Goal: Task Accomplishment & Management: Manage account settings

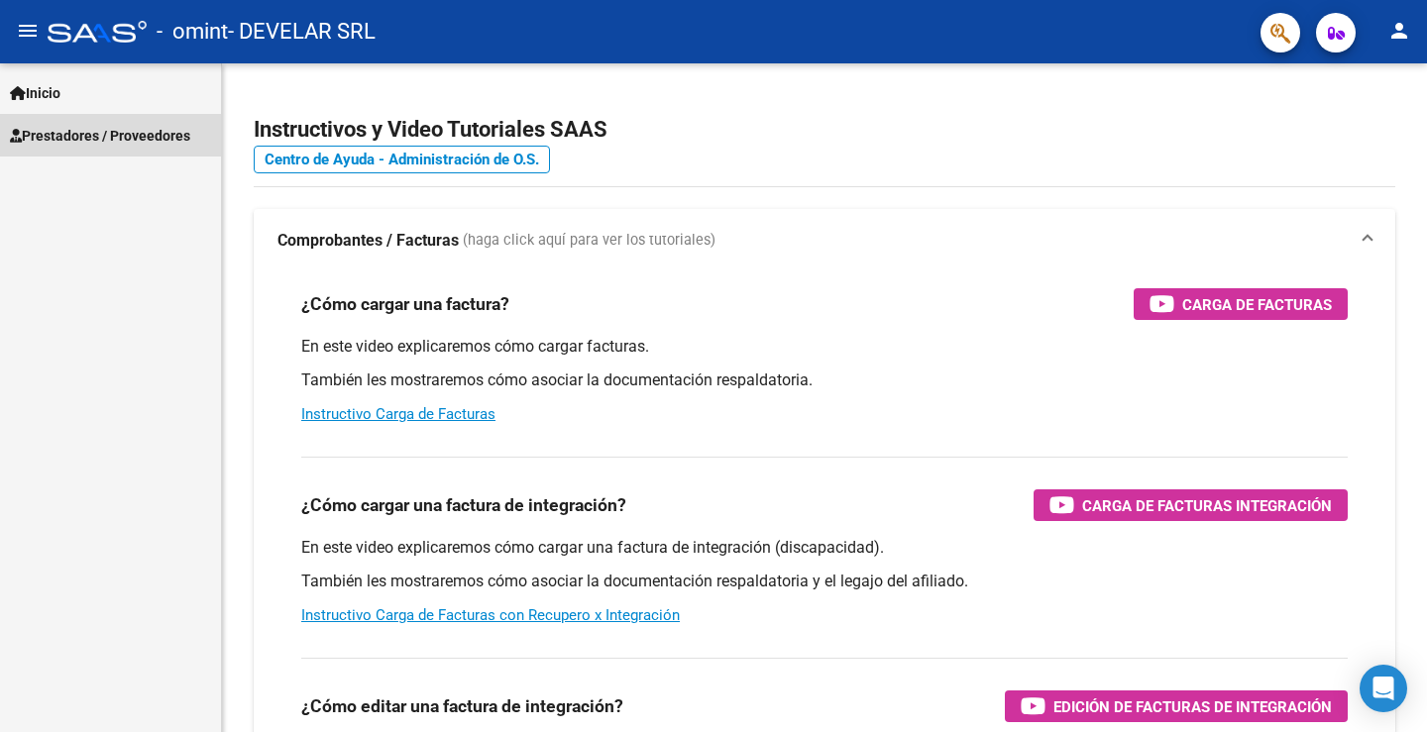
click at [109, 138] on span "Prestadores / Proveedores" at bounding box center [100, 136] width 180 height 22
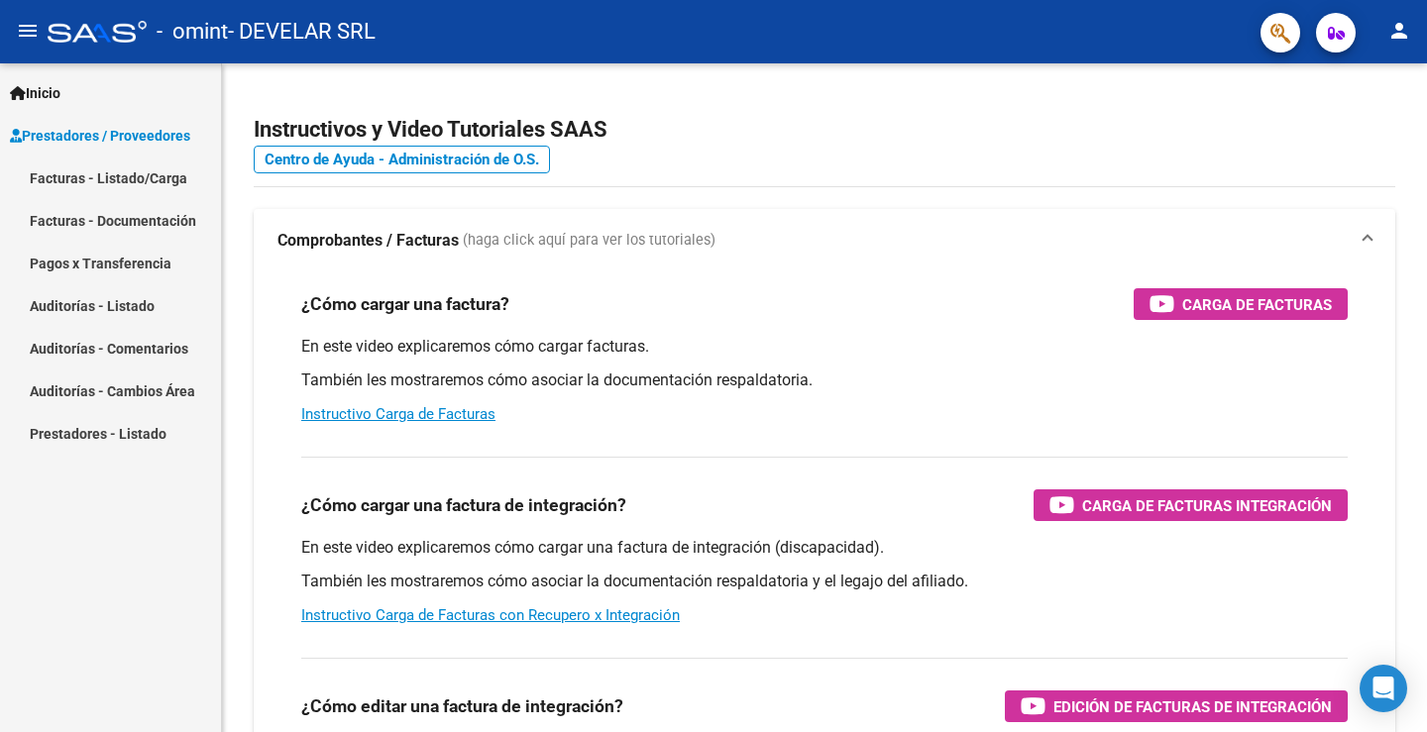
click at [114, 177] on link "Facturas - Listado/Carga" at bounding box center [110, 178] width 221 height 43
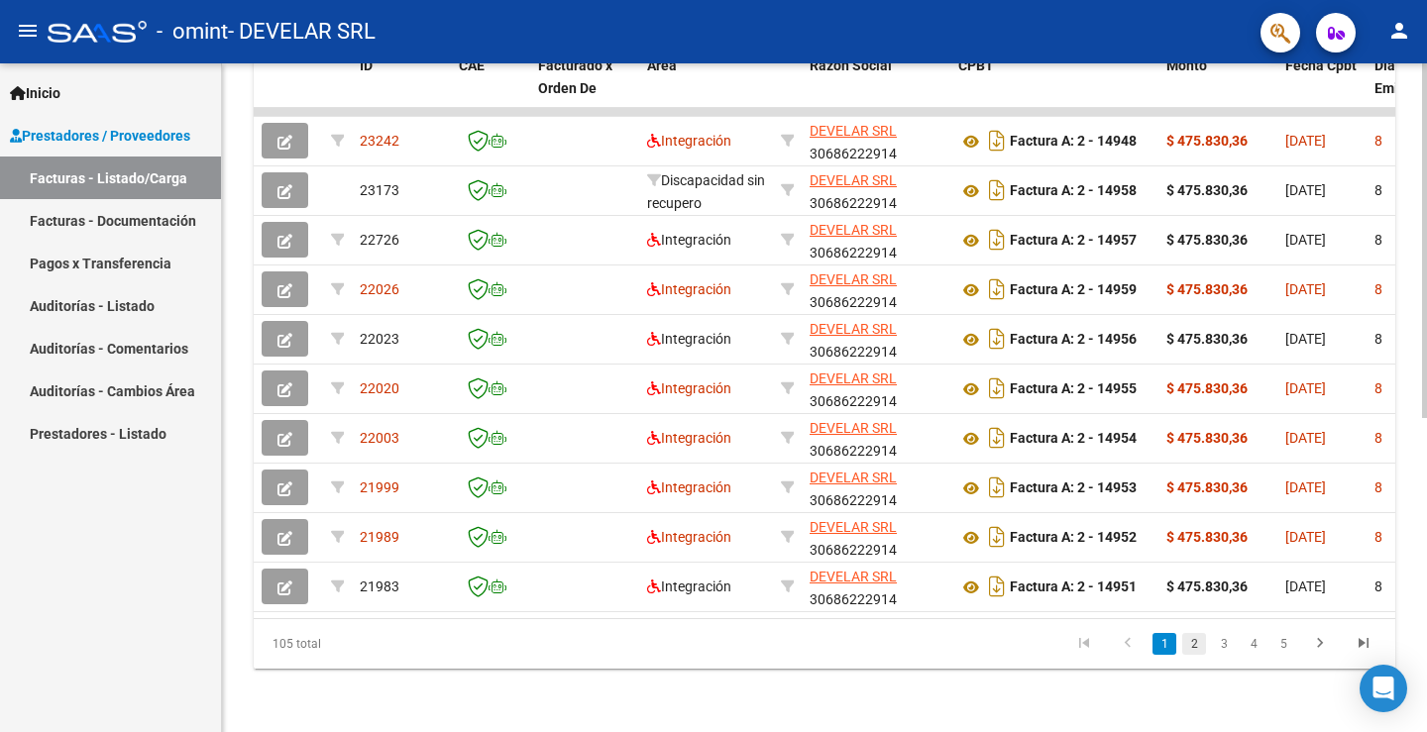
click at [1197, 648] on link "2" at bounding box center [1194, 644] width 24 height 22
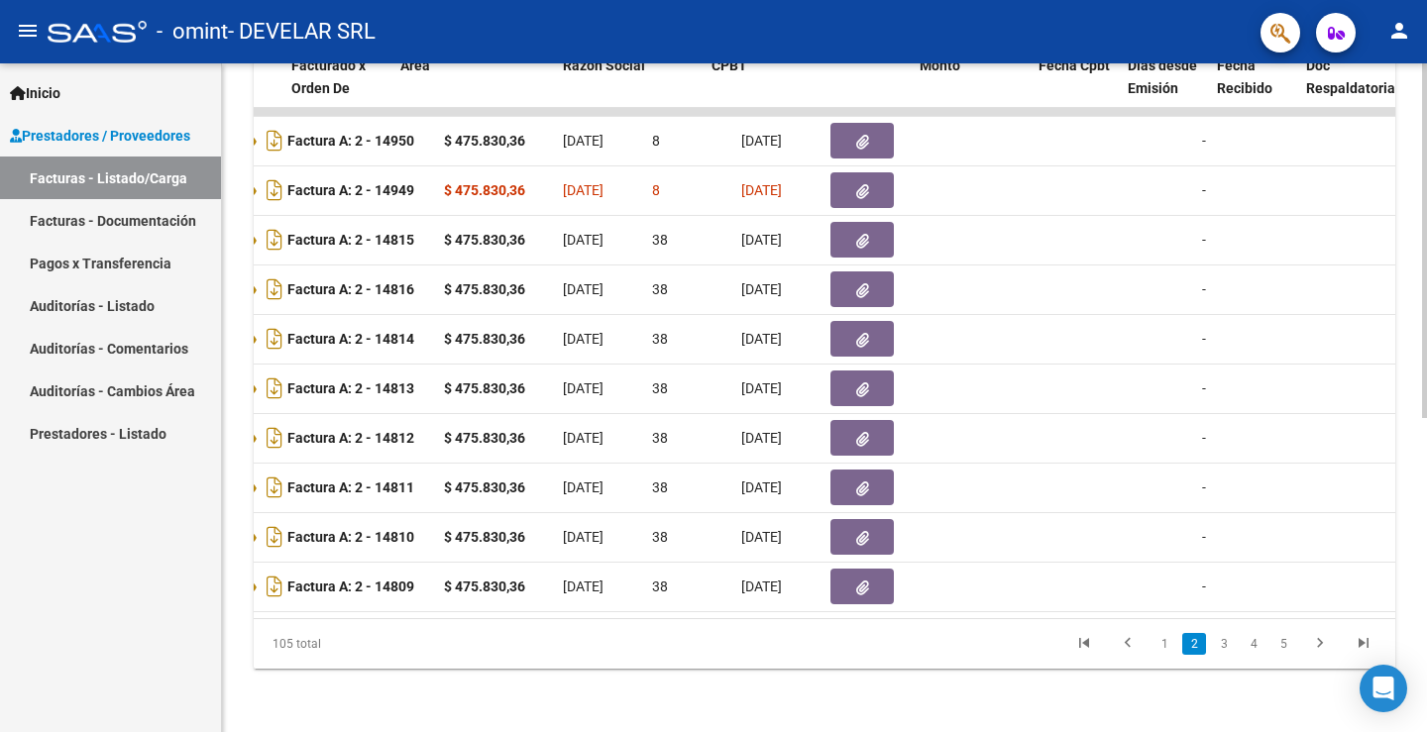
scroll to position [0, 221]
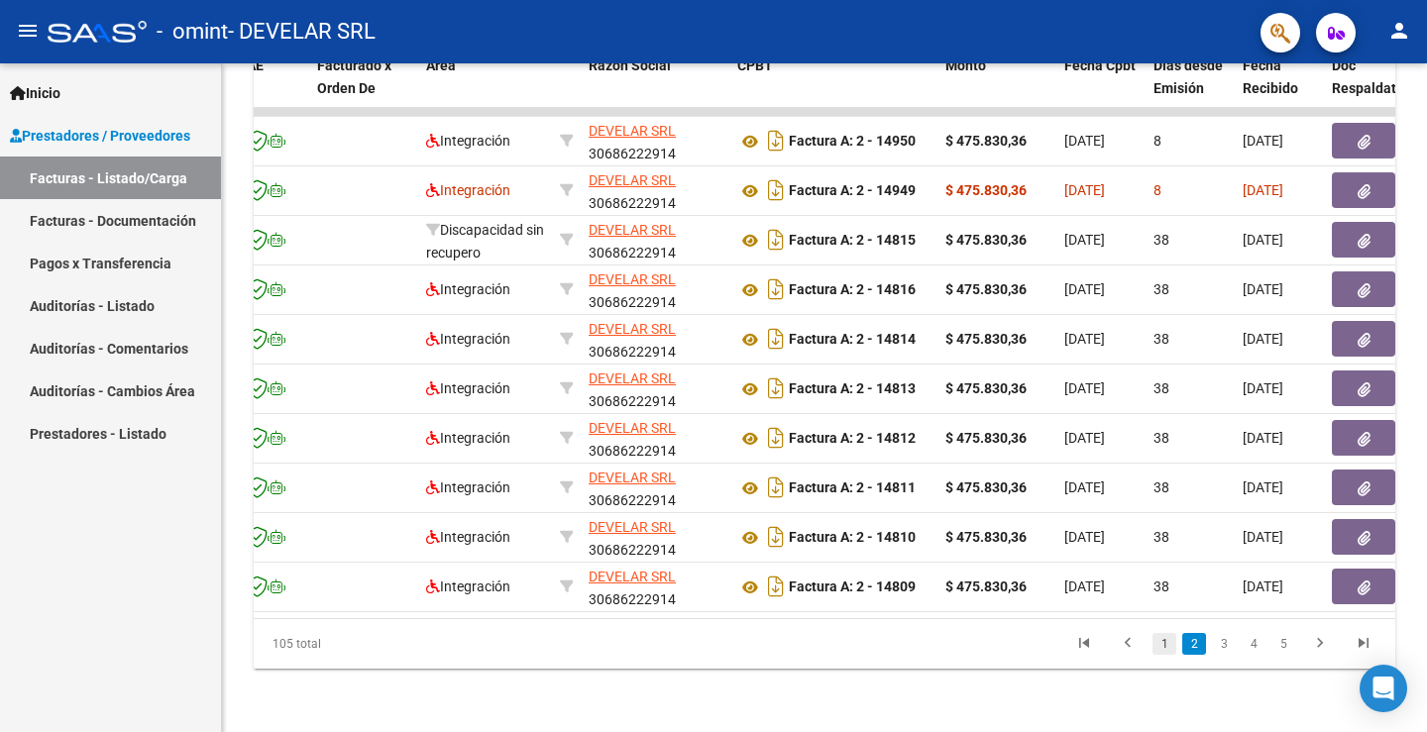
click at [1170, 650] on link "1" at bounding box center [1165, 644] width 24 height 22
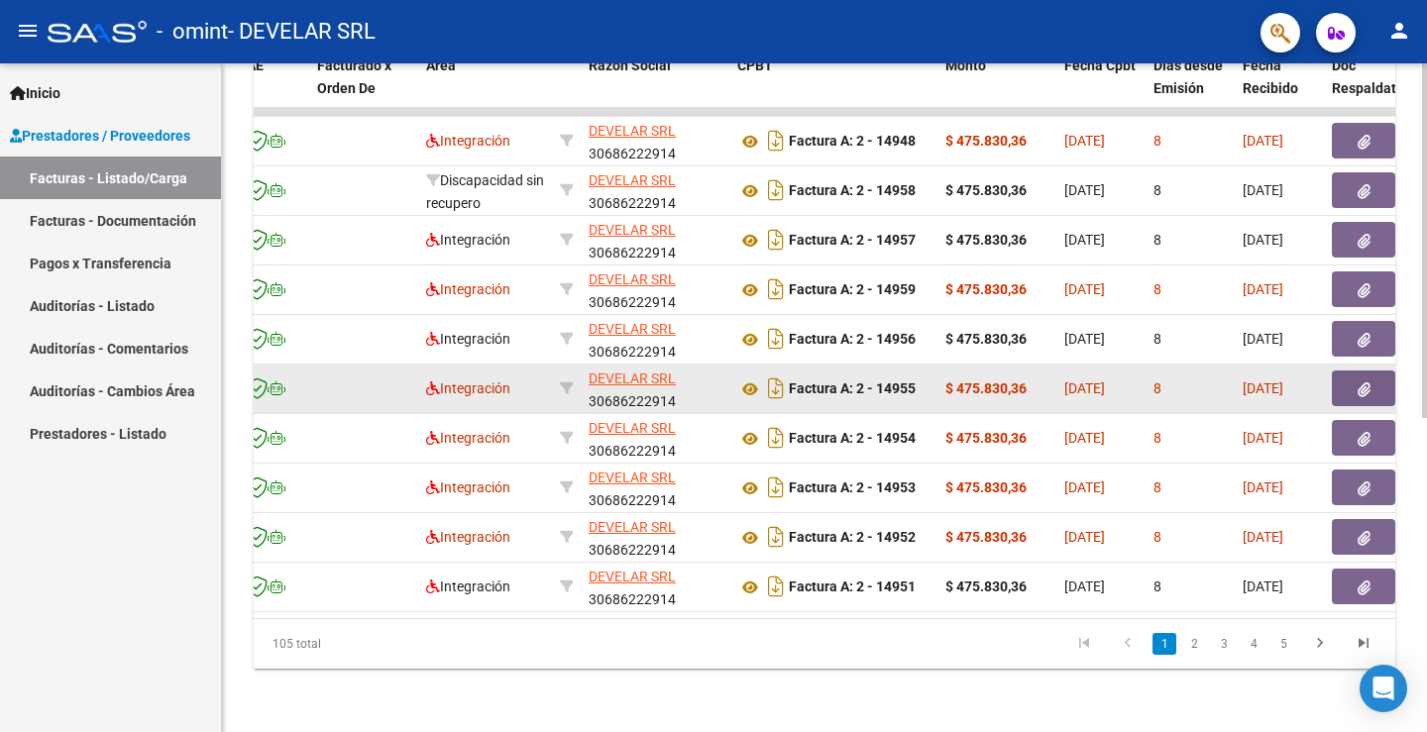
scroll to position [393, 0]
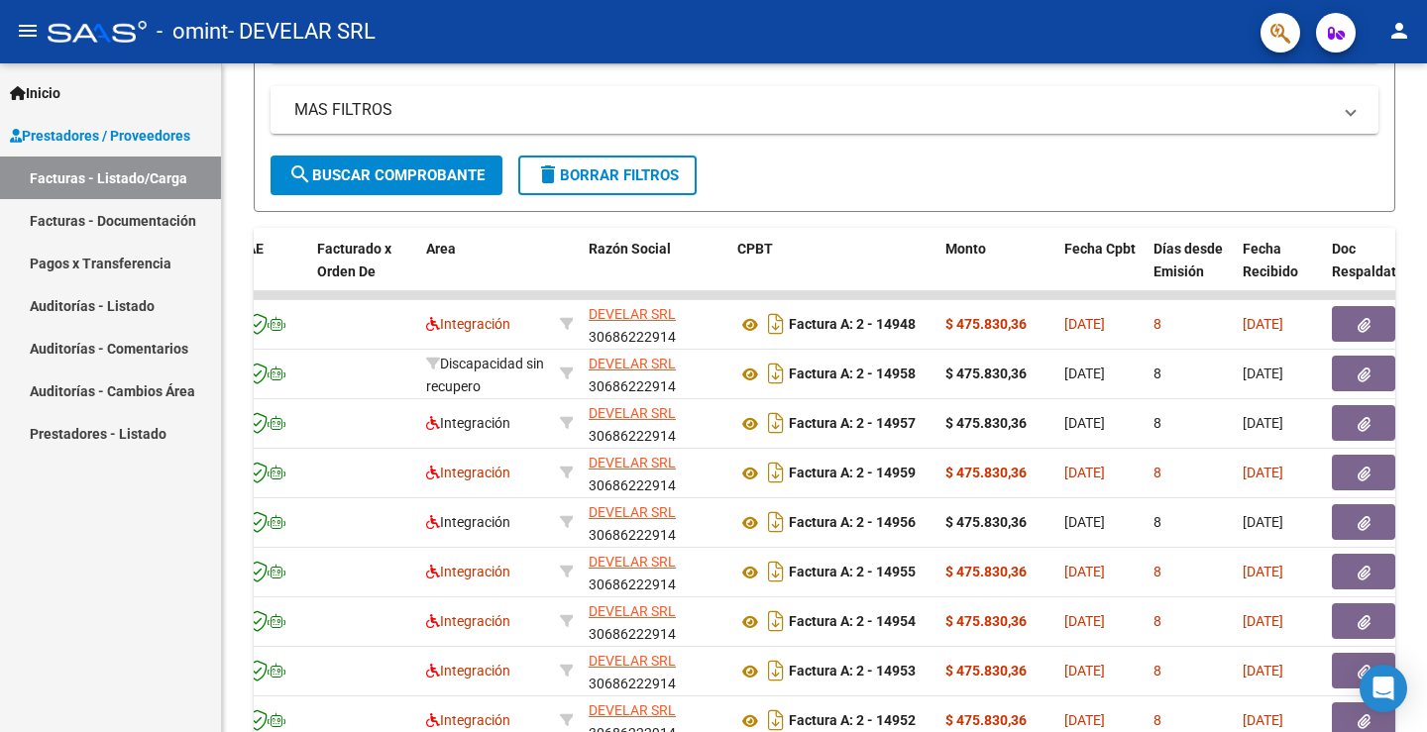
click at [1403, 34] on mat-icon "person" at bounding box center [1400, 31] width 24 height 24
click at [1372, 129] on button "exit_to_app Salir" at bounding box center [1358, 131] width 121 height 48
